Goal: Transaction & Acquisition: Purchase product/service

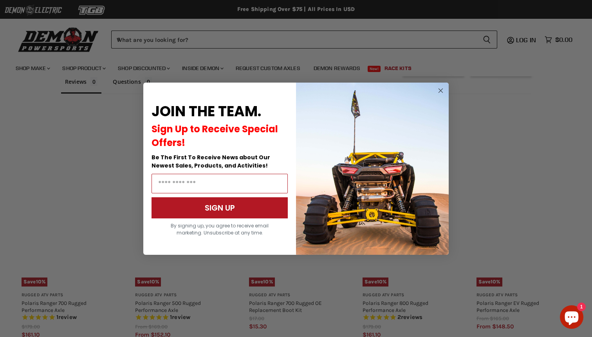
scroll to position [486, 0]
